Goal: Find specific page/section: Find specific page/section

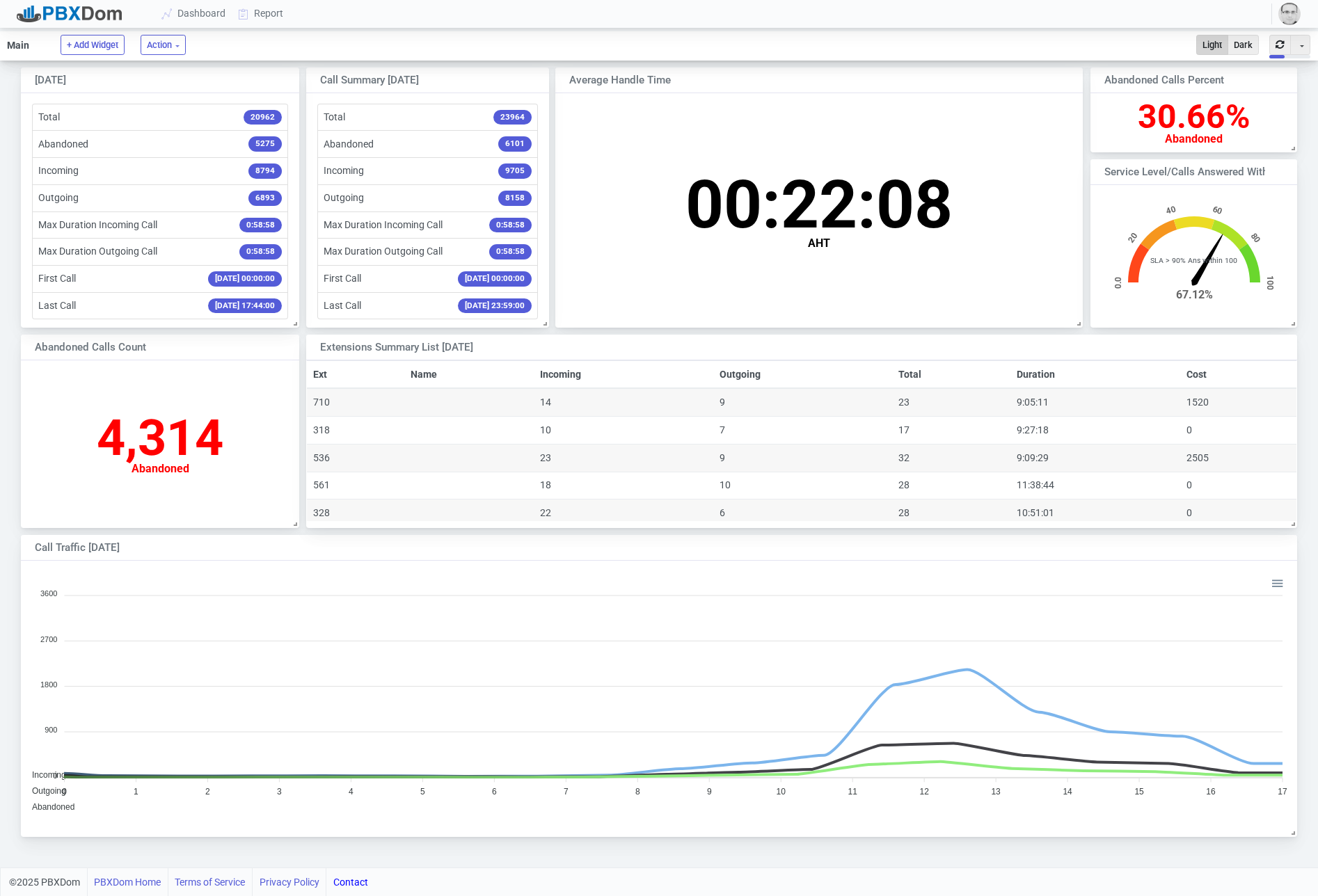
scroll to position [270, 1276]
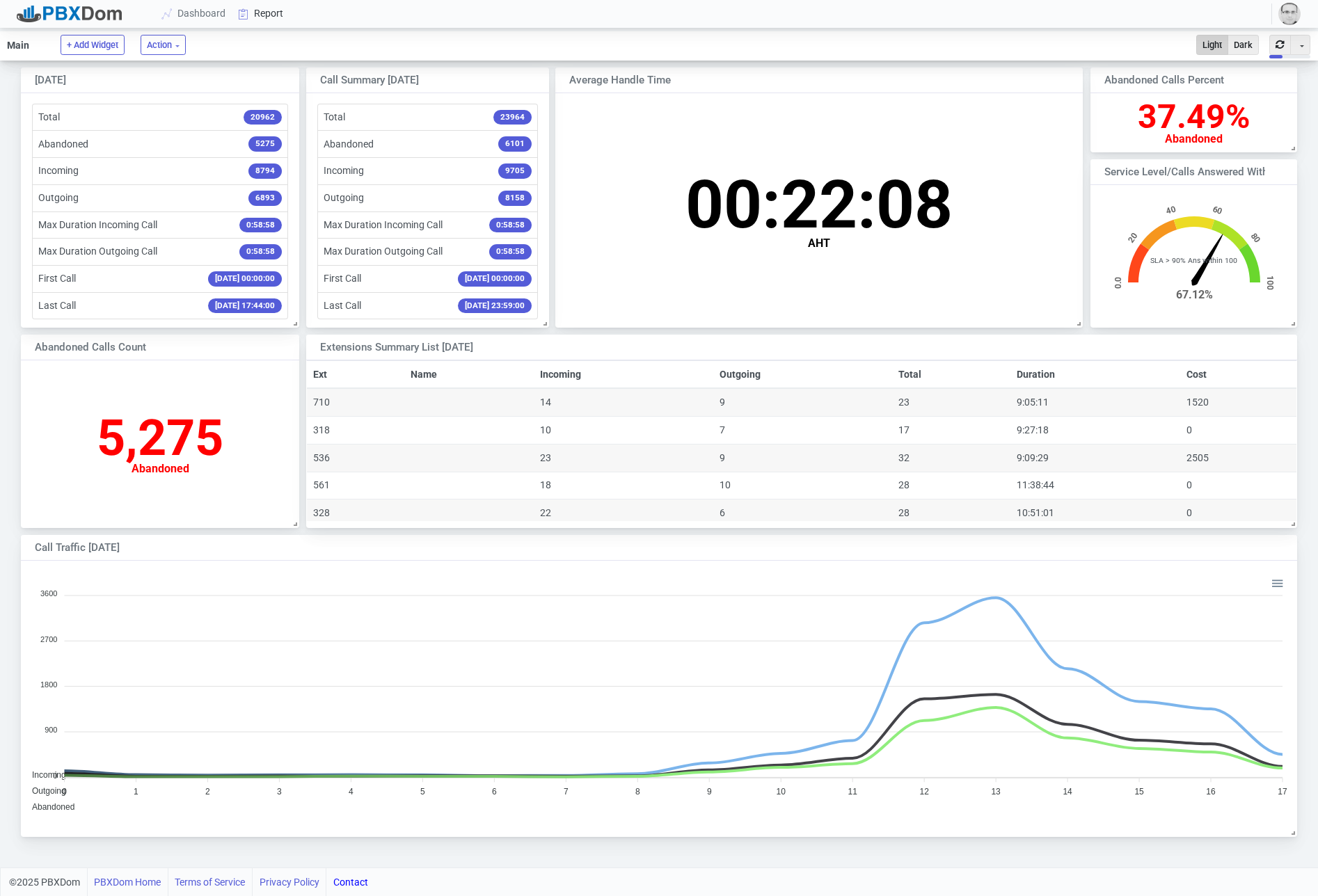
drag, startPoint x: 292, startPoint y: 33, endPoint x: 263, endPoint y: 16, distance: 33.6
click at [292, 33] on ul "Main + Add Widget Action Fullscreen Bulk settings Light Dark Toggle Dropdown Au…" at bounding box center [659, 46] width 1318 height 29
click at [254, 11] on link "Report" at bounding box center [261, 14] width 58 height 26
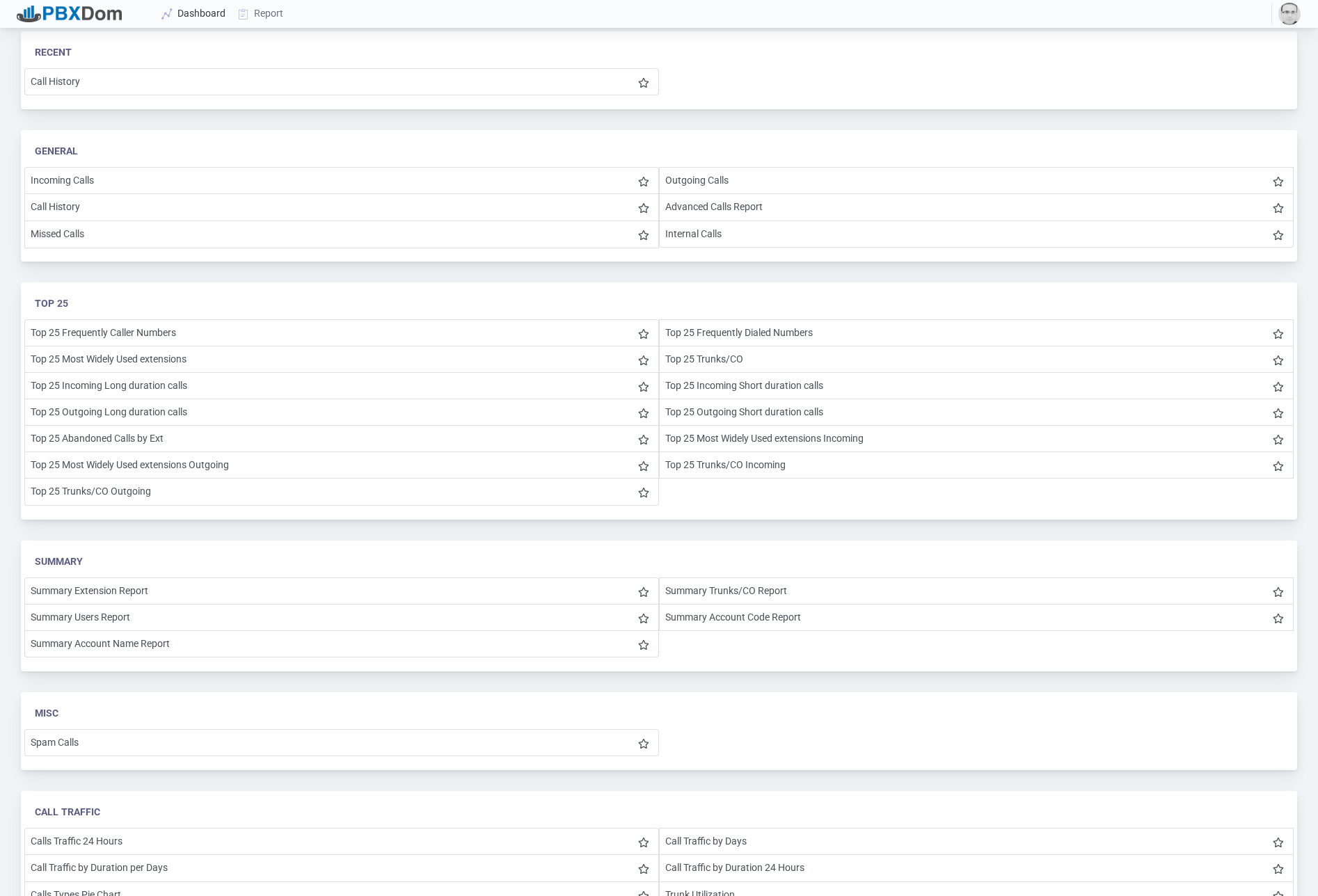
click at [186, 15] on link "Dashboard" at bounding box center [194, 14] width 77 height 26
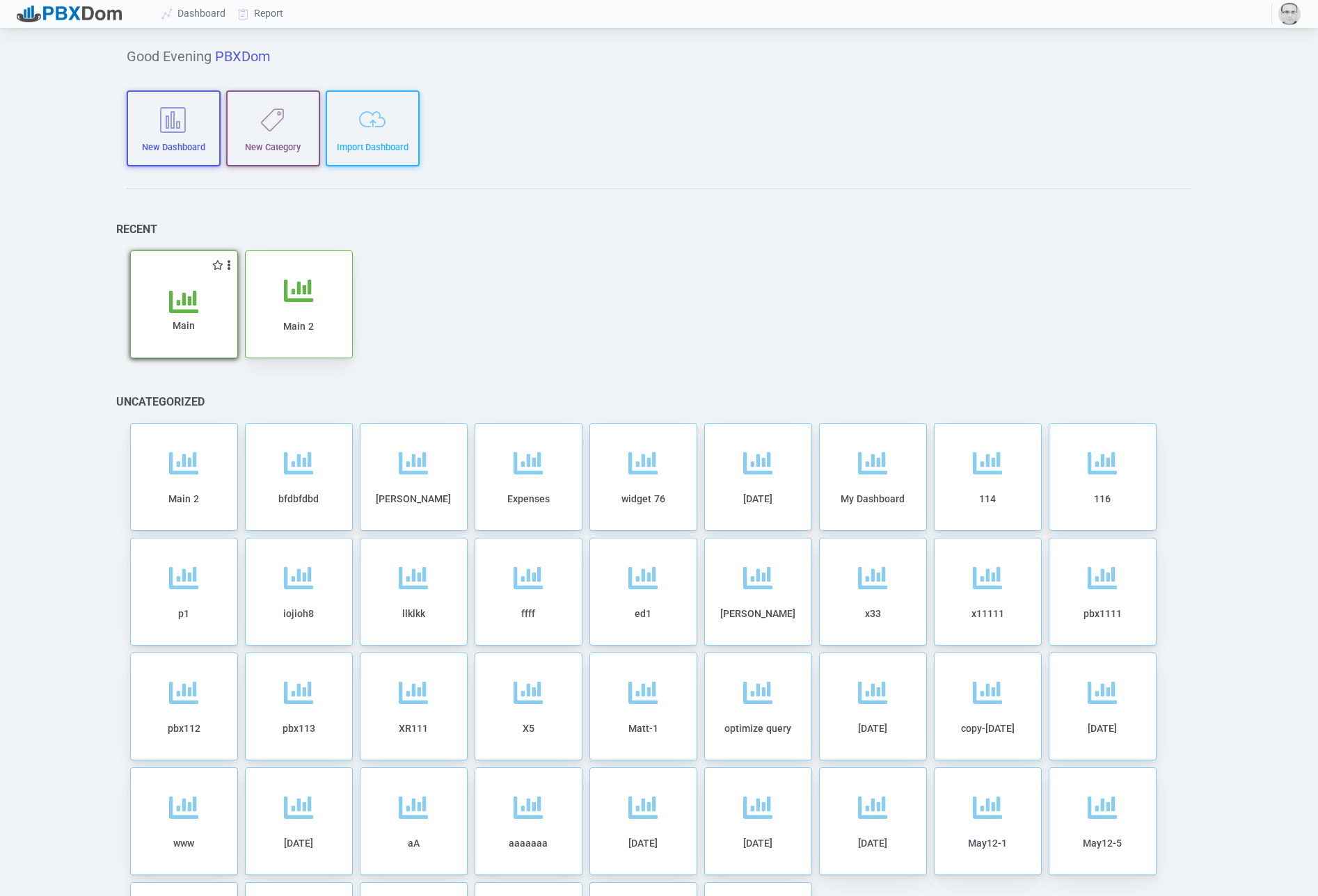
click at [207, 310] on div "Main" at bounding box center [184, 323] width 78 height 71
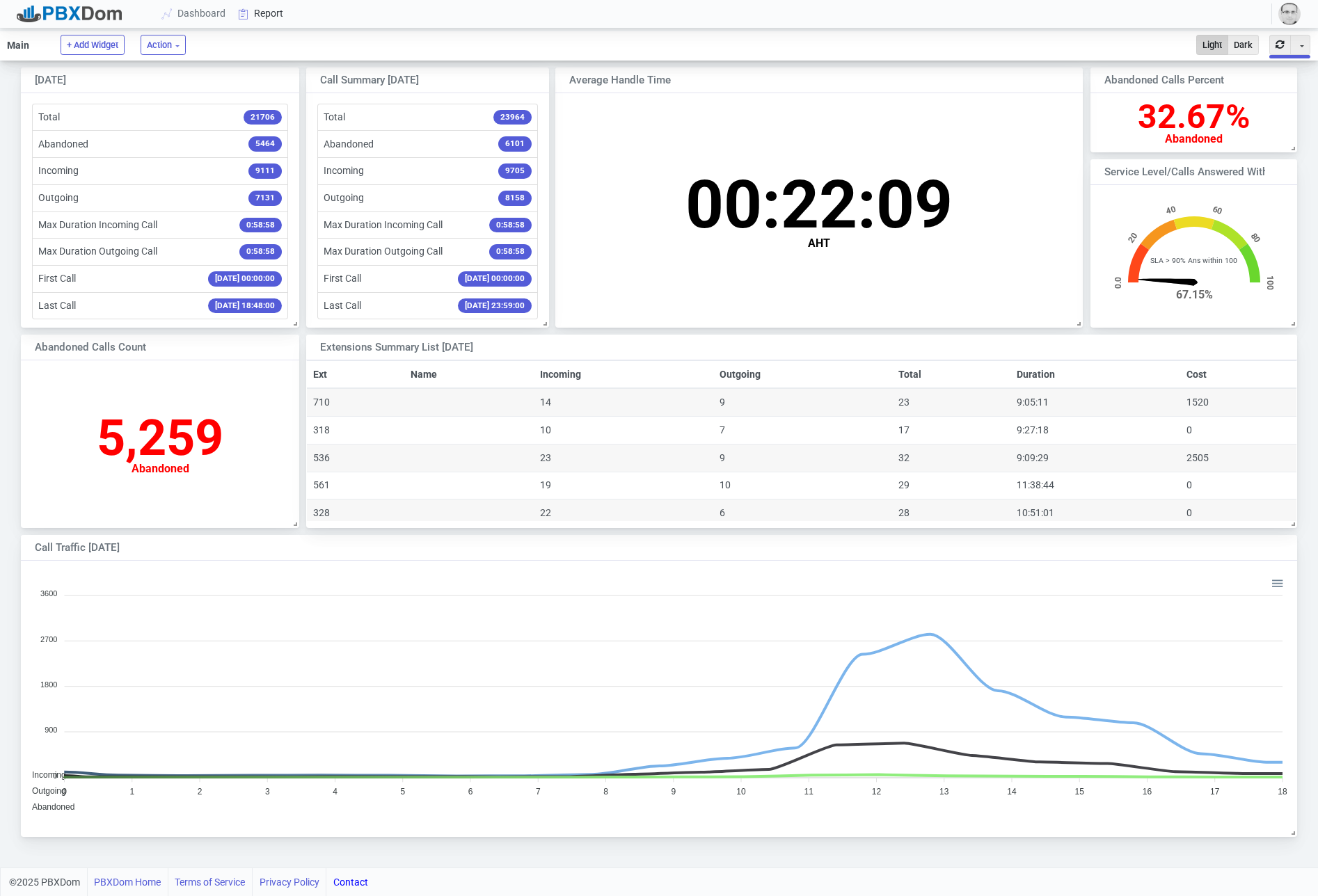
scroll to position [137, 206]
click at [268, 7] on link "Report" at bounding box center [261, 14] width 58 height 26
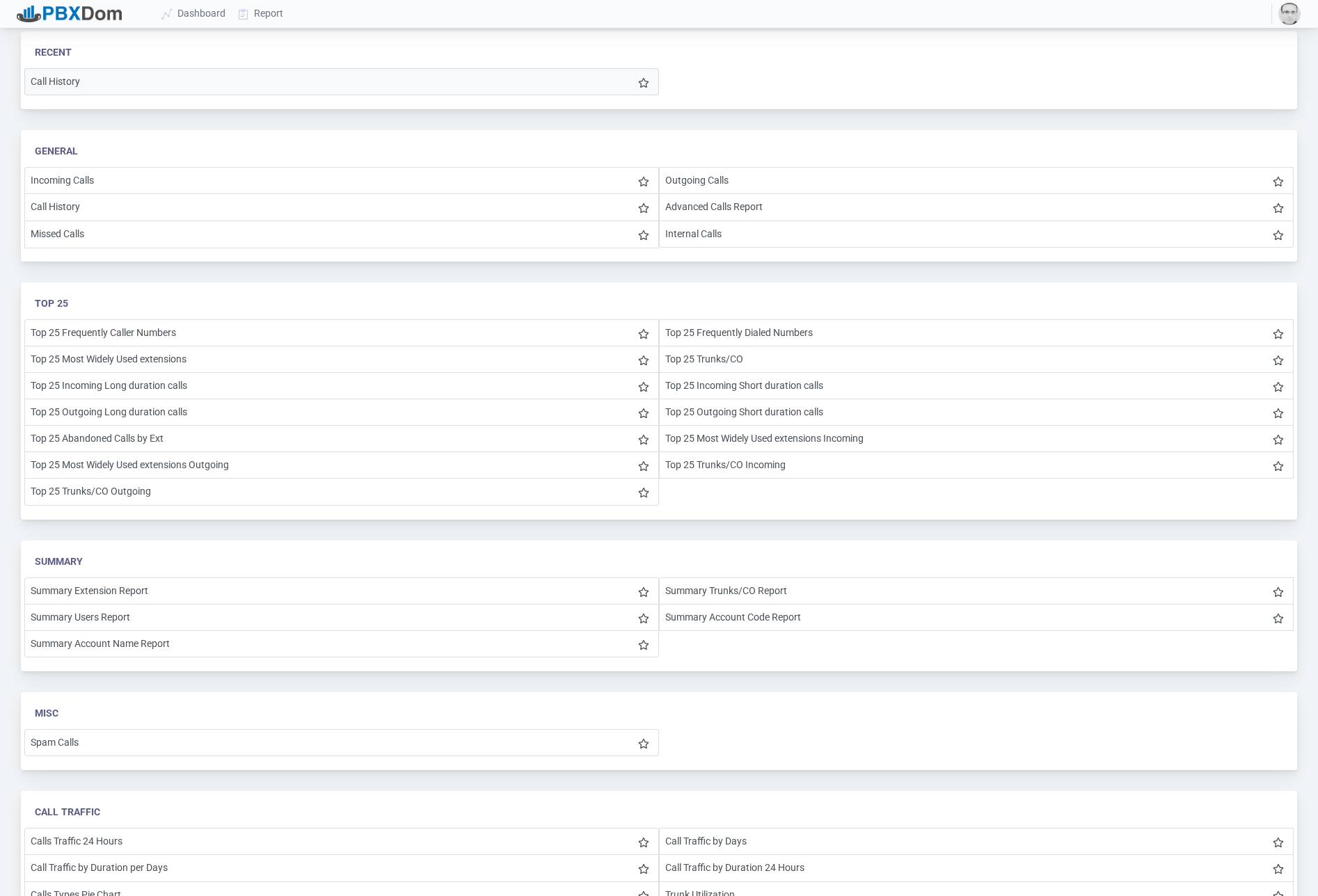
click at [159, 81] on li "Call History" at bounding box center [342, 81] width 635 height 27
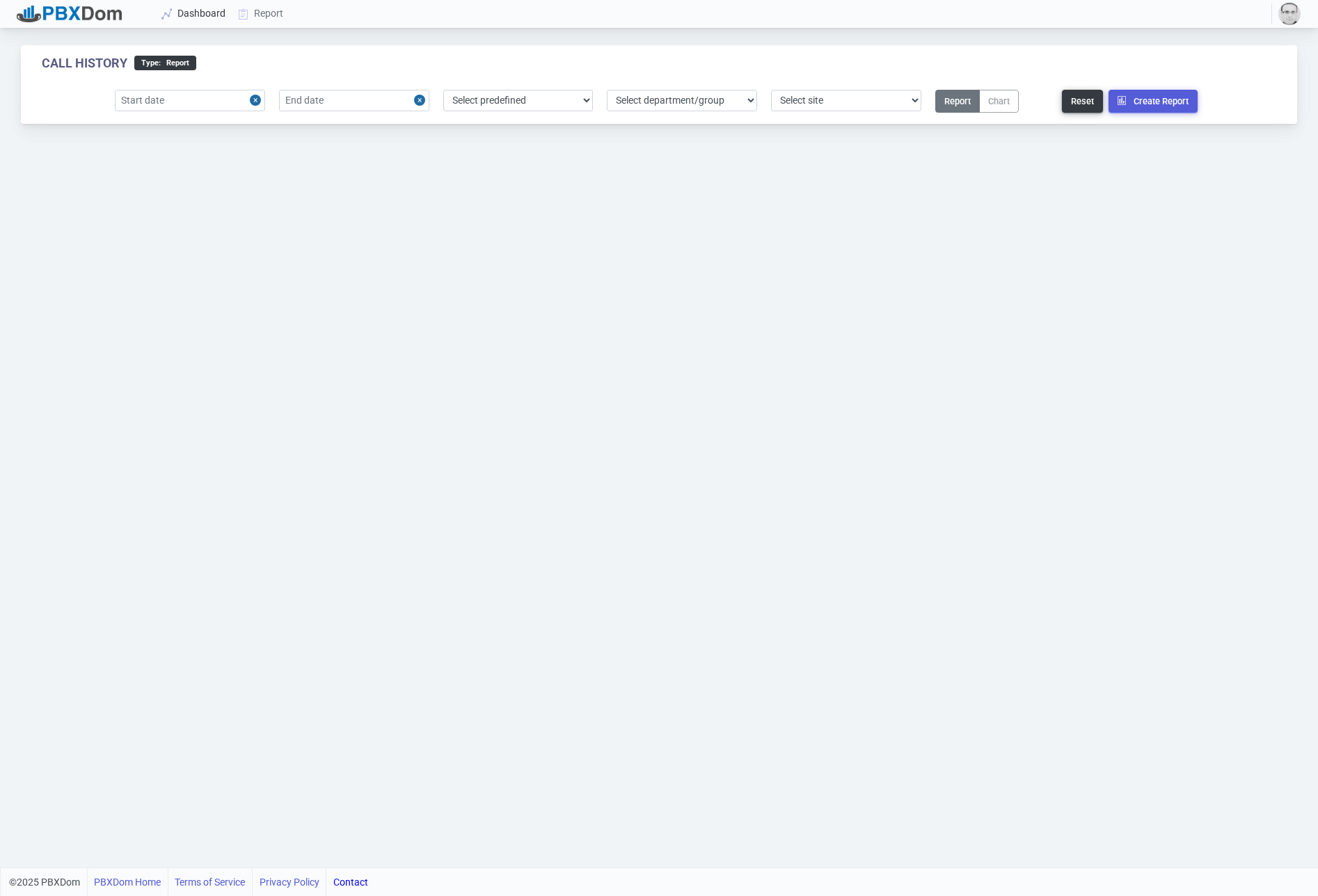
click at [190, 17] on link "Dashboard" at bounding box center [194, 14] width 77 height 26
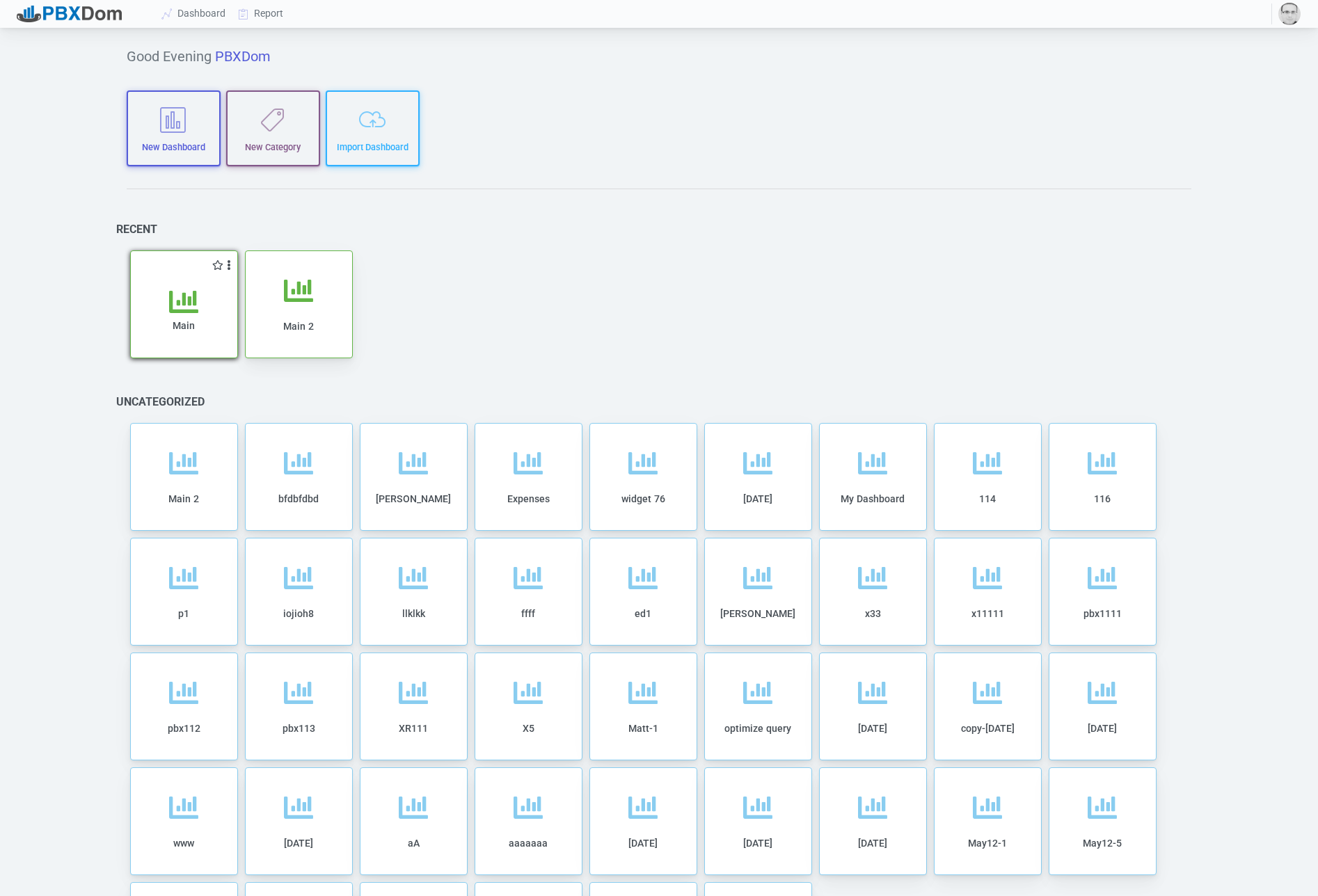
click at [179, 296] on icon at bounding box center [184, 302] width 29 height 29
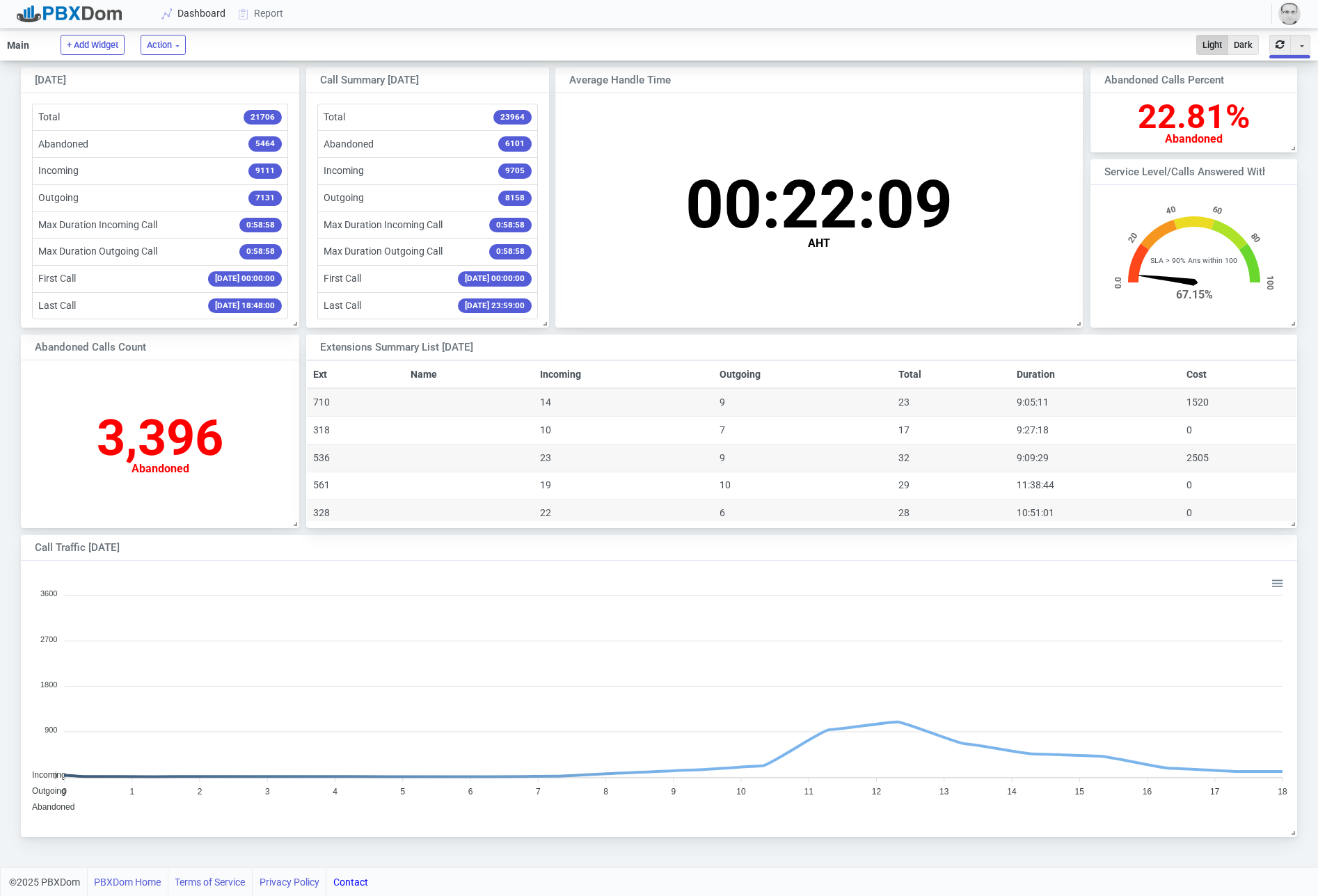
scroll to position [137, 206]
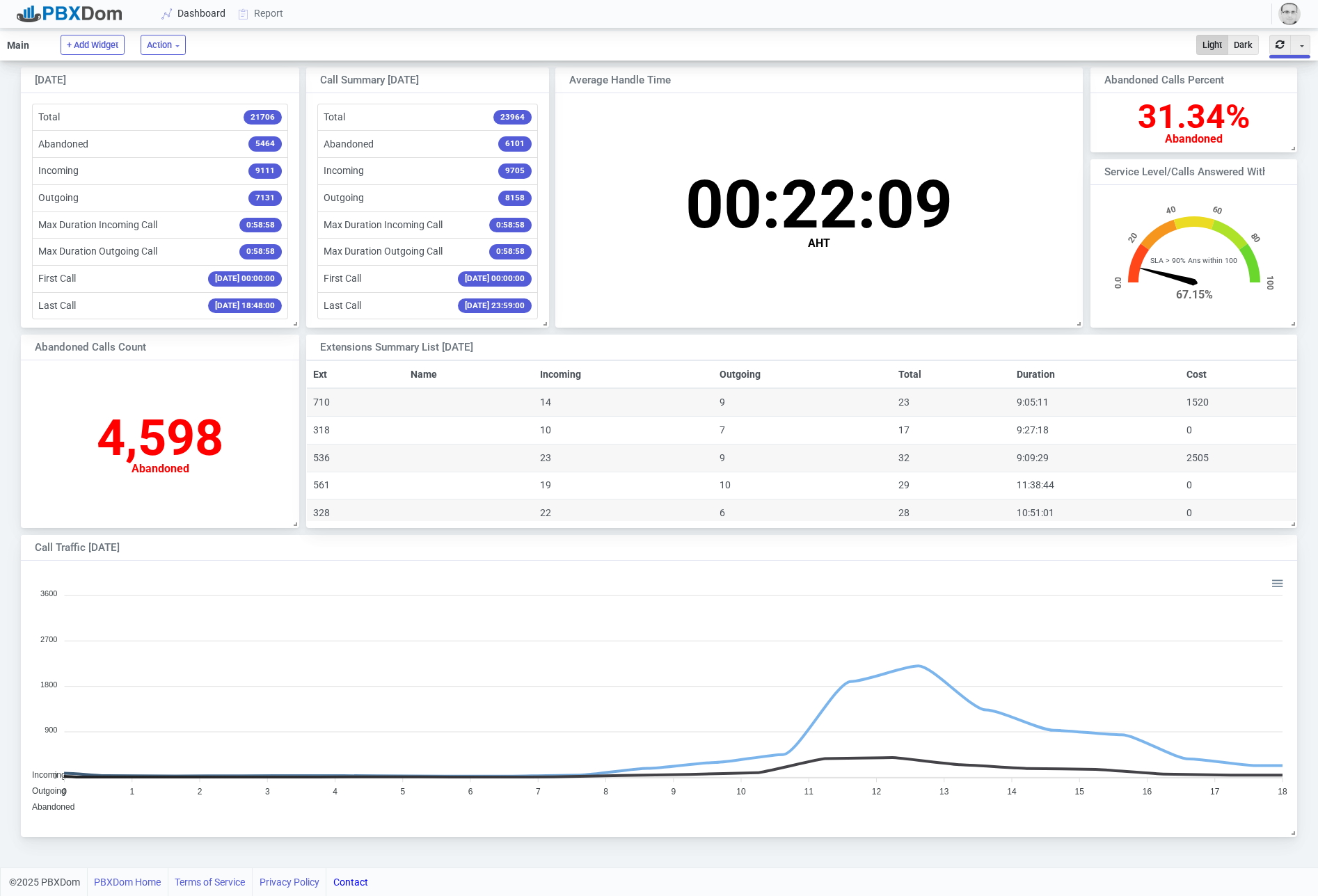
click at [185, 11] on link "Dashboard" at bounding box center [194, 14] width 77 height 26
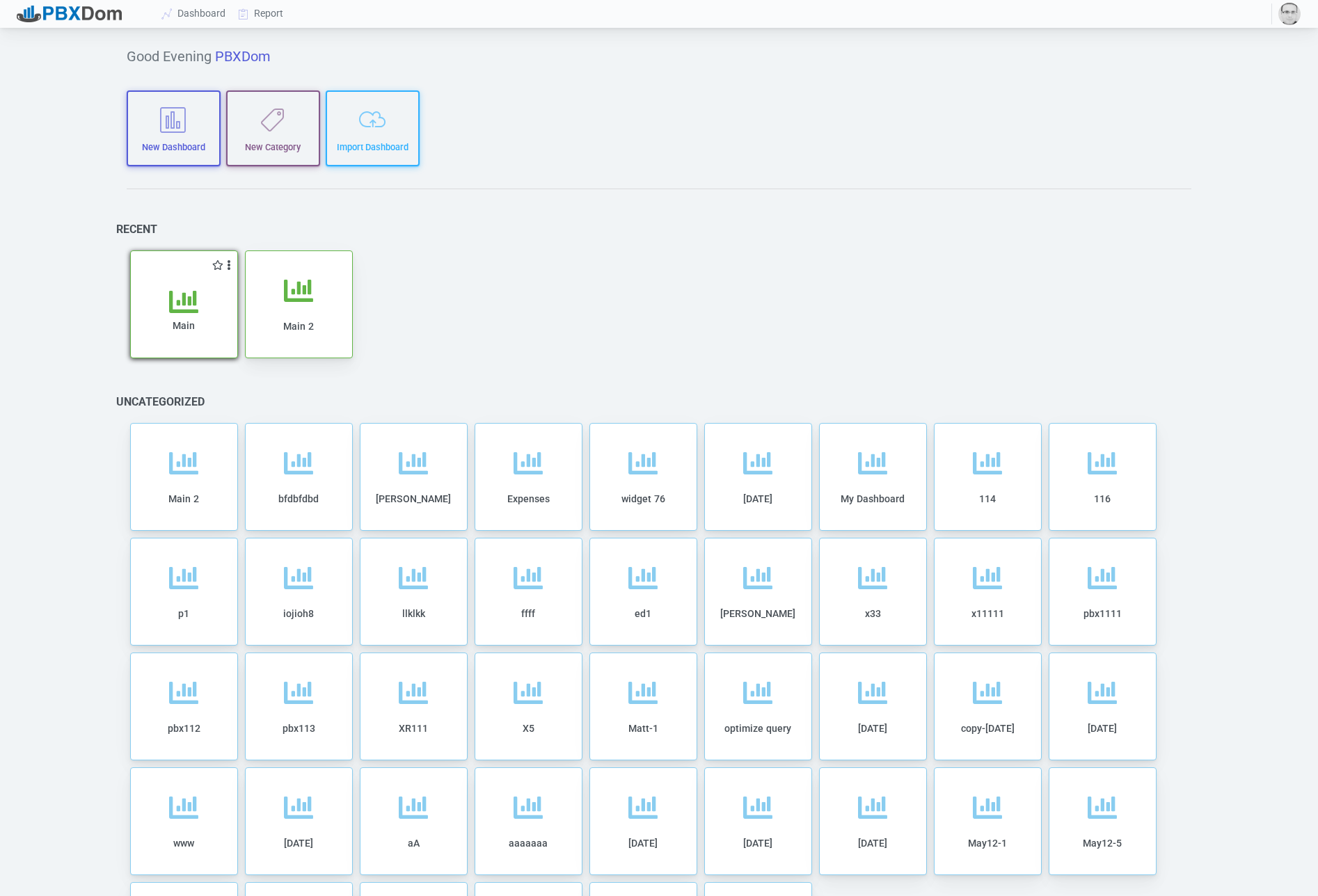
click at [181, 291] on icon at bounding box center [184, 302] width 29 height 29
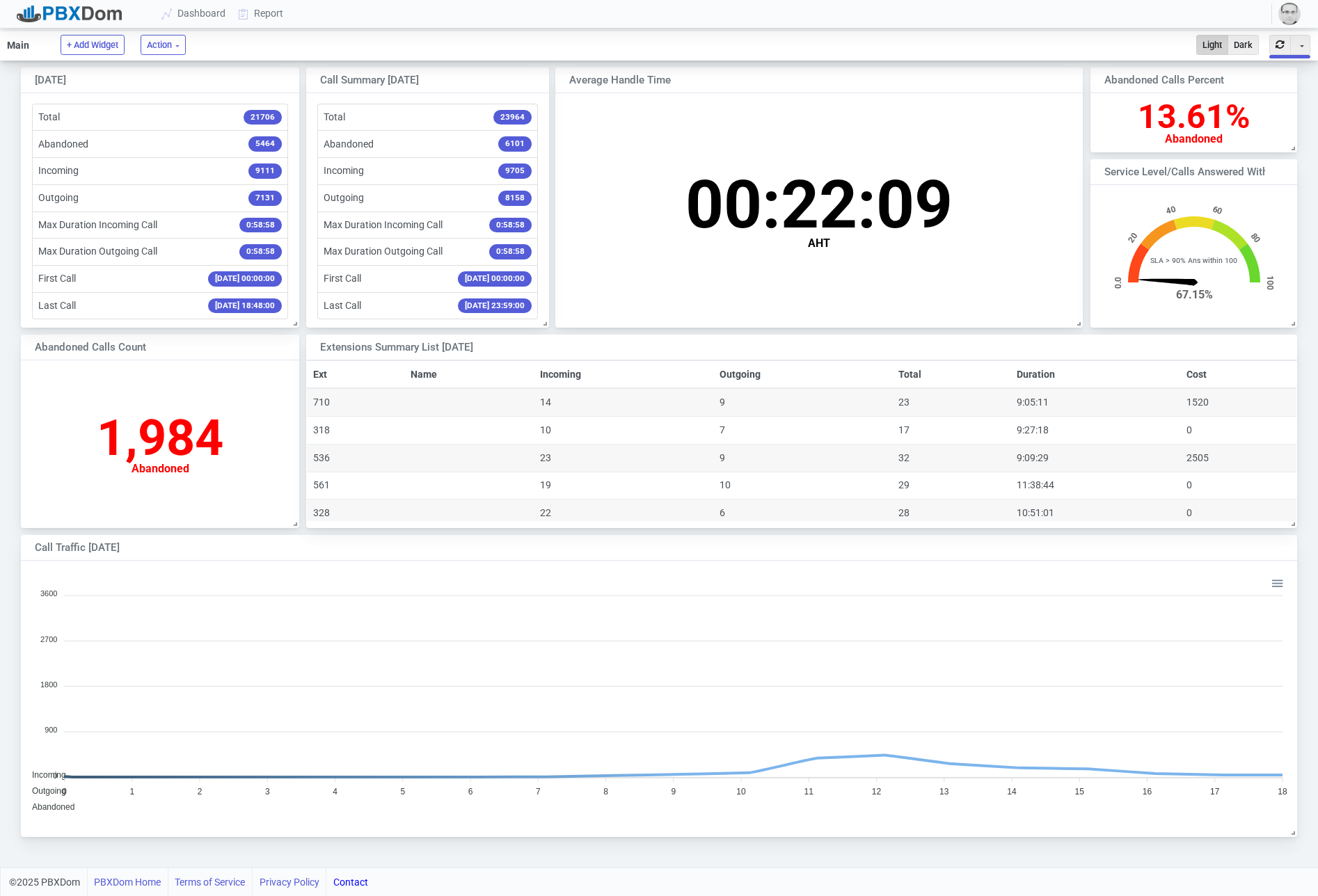
scroll to position [270, 1276]
